Goal: Task Accomplishment & Management: Use online tool/utility

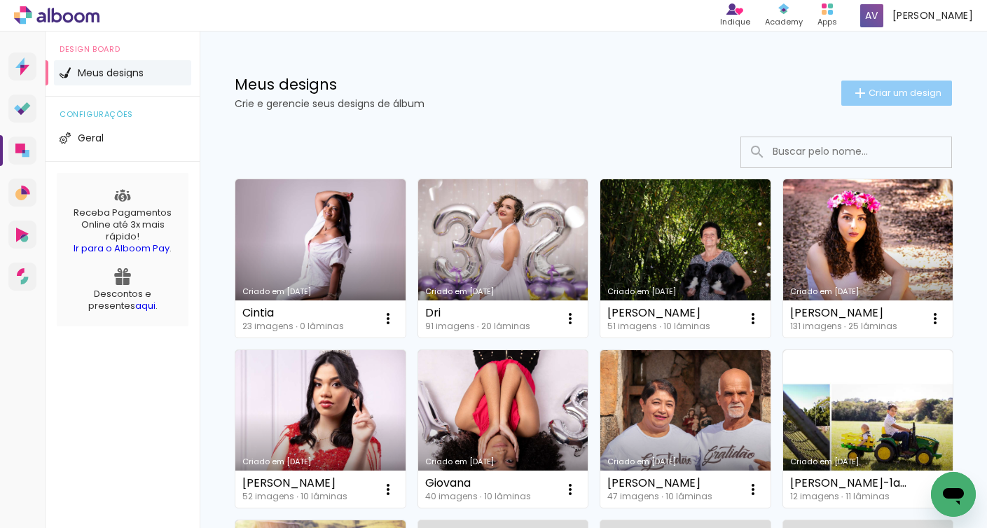
click at [902, 95] on span "Criar um design" at bounding box center [905, 92] width 73 height 9
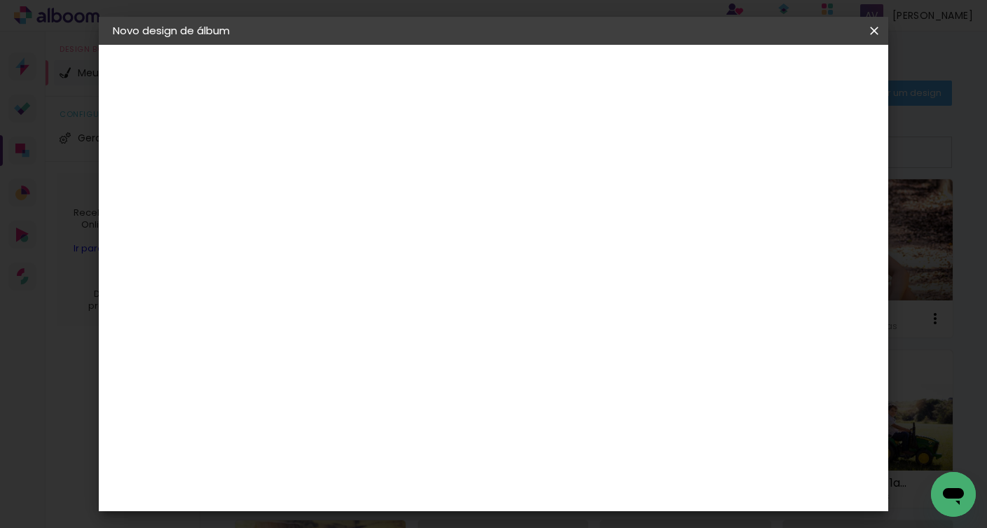
click at [342, 188] on input at bounding box center [342, 188] width 0 height 22
type input "Bemvinda-[PERSON_NAME]"
type paper-input "Bemvinda-[PERSON_NAME]"
click at [0, 0] on slot "Avançar" at bounding box center [0, 0] width 0 height 0
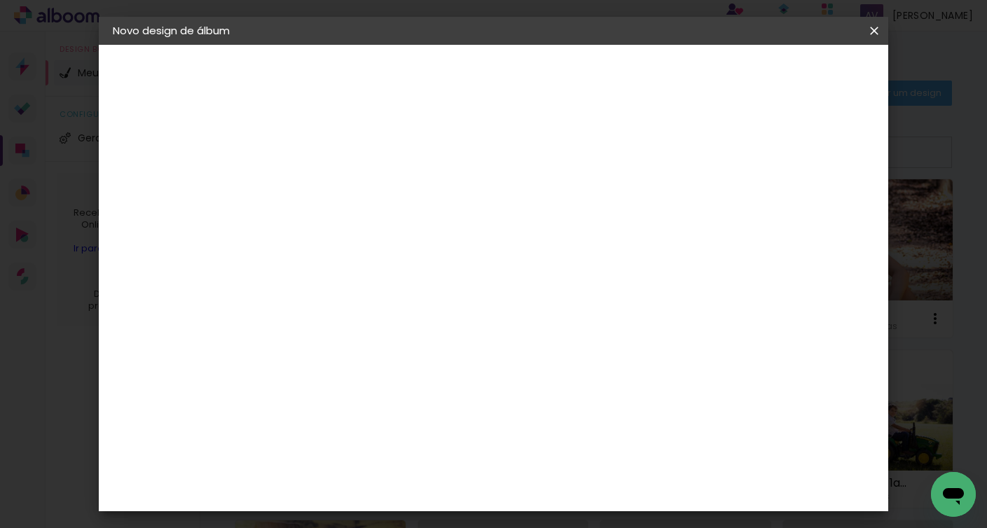
click at [0, 0] on slot "Avançar" at bounding box center [0, 0] width 0 height 0
click at [436, 262] on span "20 × 30" at bounding box center [403, 274] width 65 height 29
click at [0, 0] on slot "Avançar" at bounding box center [0, 0] width 0 height 0
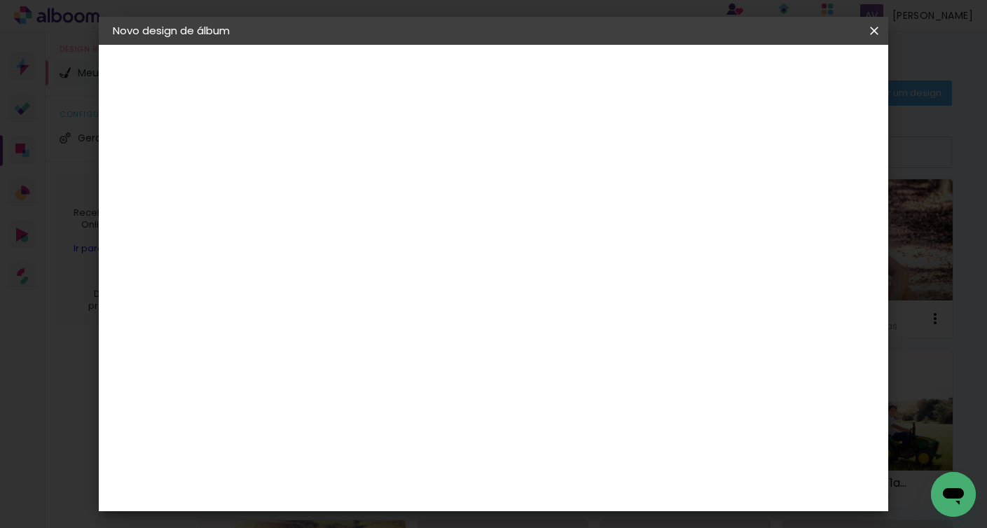
click at [797, 73] on span "Iniciar design" at bounding box center [765, 74] width 64 height 10
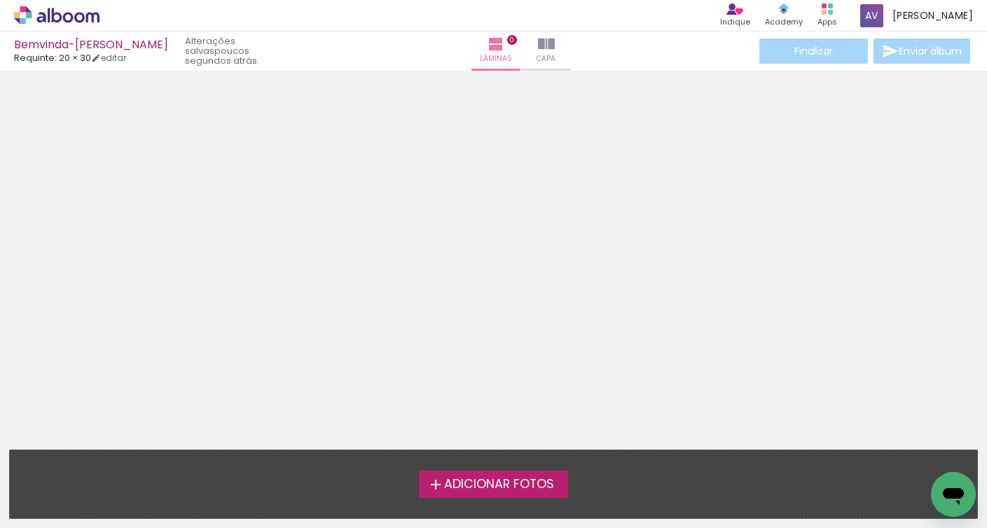
click at [477, 480] on span "Adicionar Fotos" at bounding box center [499, 484] width 110 height 13
click at [0, 0] on input "file" at bounding box center [0, 0] width 0 height 0
